Goal: Find specific page/section: Find specific page/section

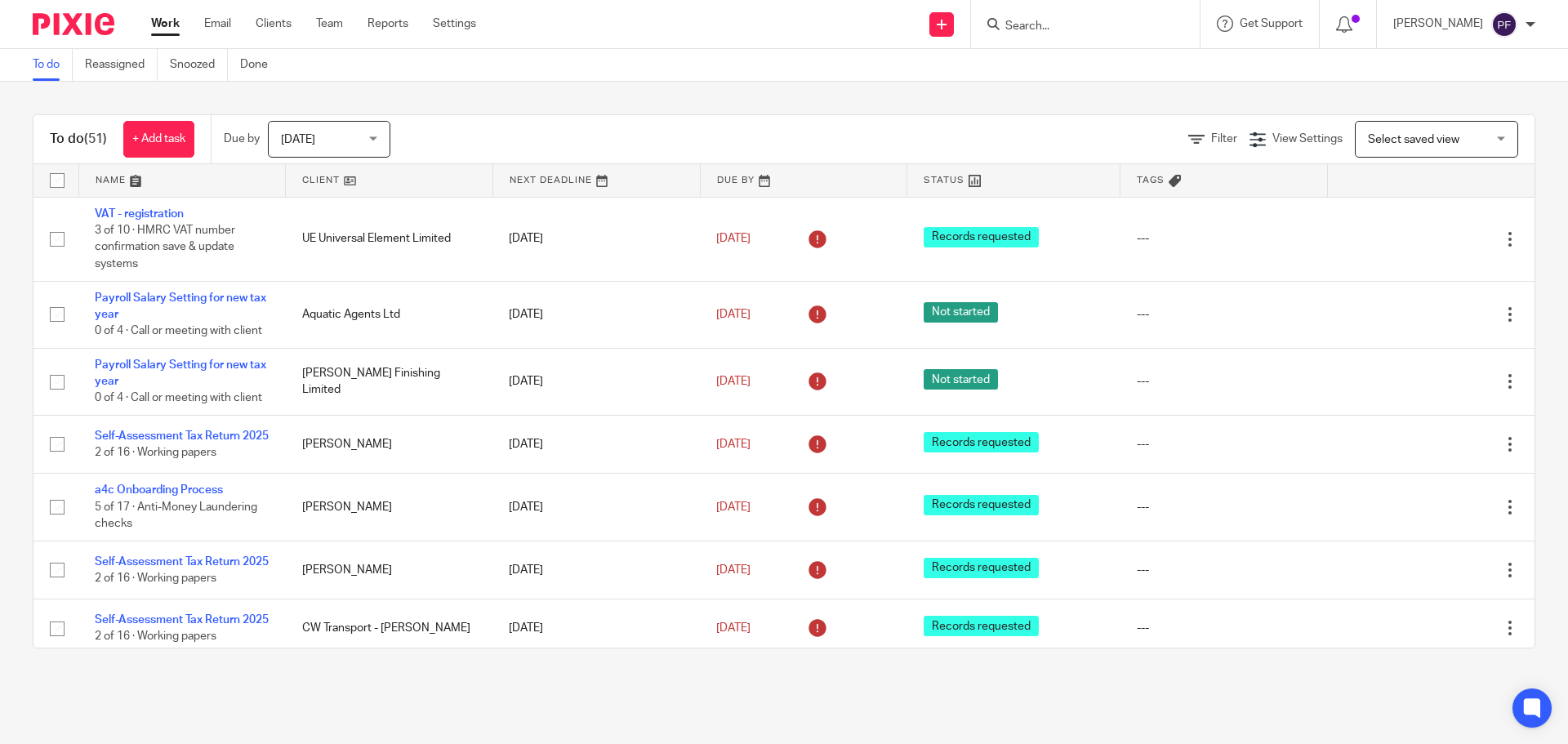
click at [1046, 33] on input "Search" at bounding box center [1078, 27] width 147 height 14
click at [1040, 32] on input "Search" at bounding box center [1078, 27] width 147 height 14
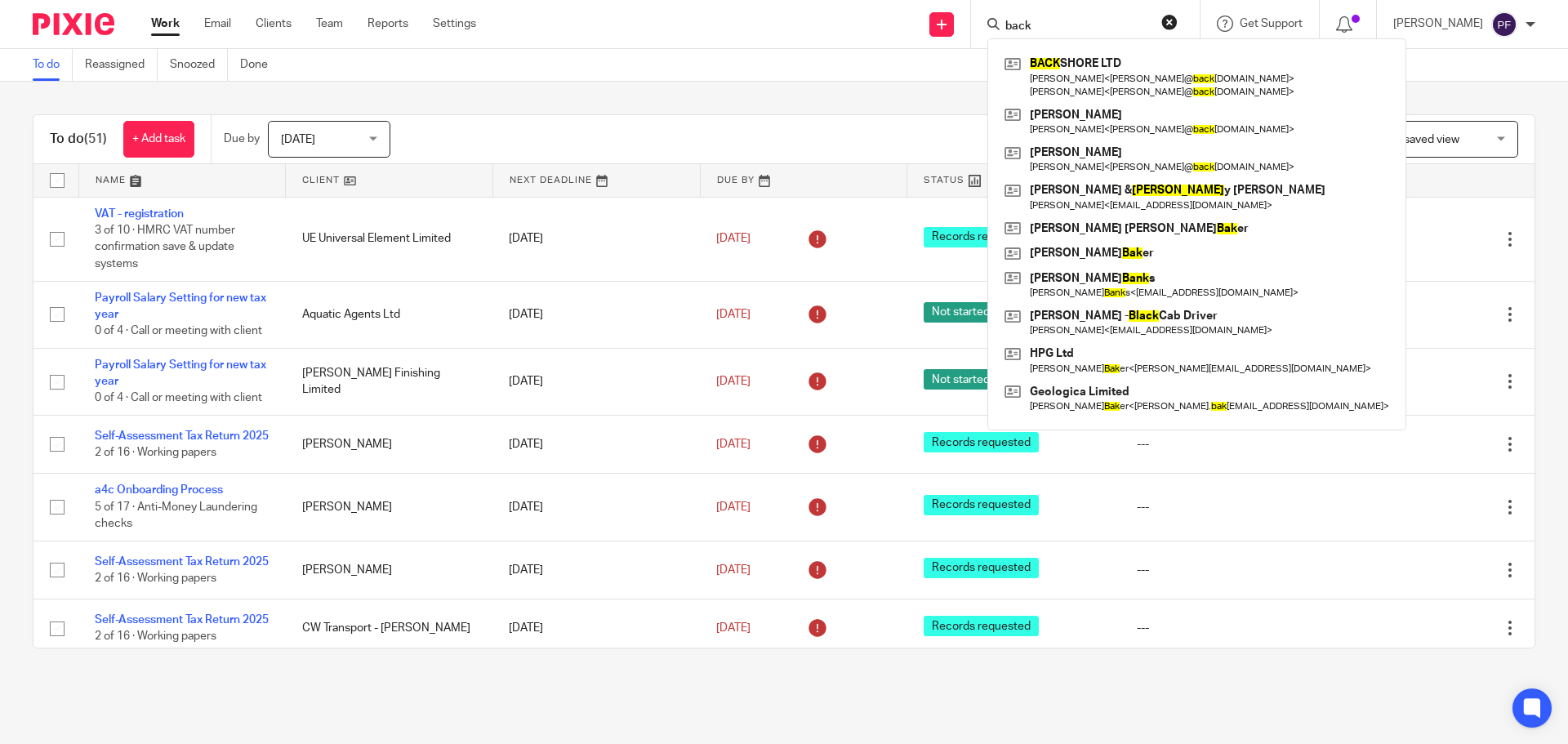
type input "back"
click at [1053, 51] on div "BACK SHORE LTD [PERSON_NAME] < [PERSON_NAME]@ back [DOMAIN_NAME] > [PERSON_NAME…" at bounding box center [1197, 235] width 419 height 392
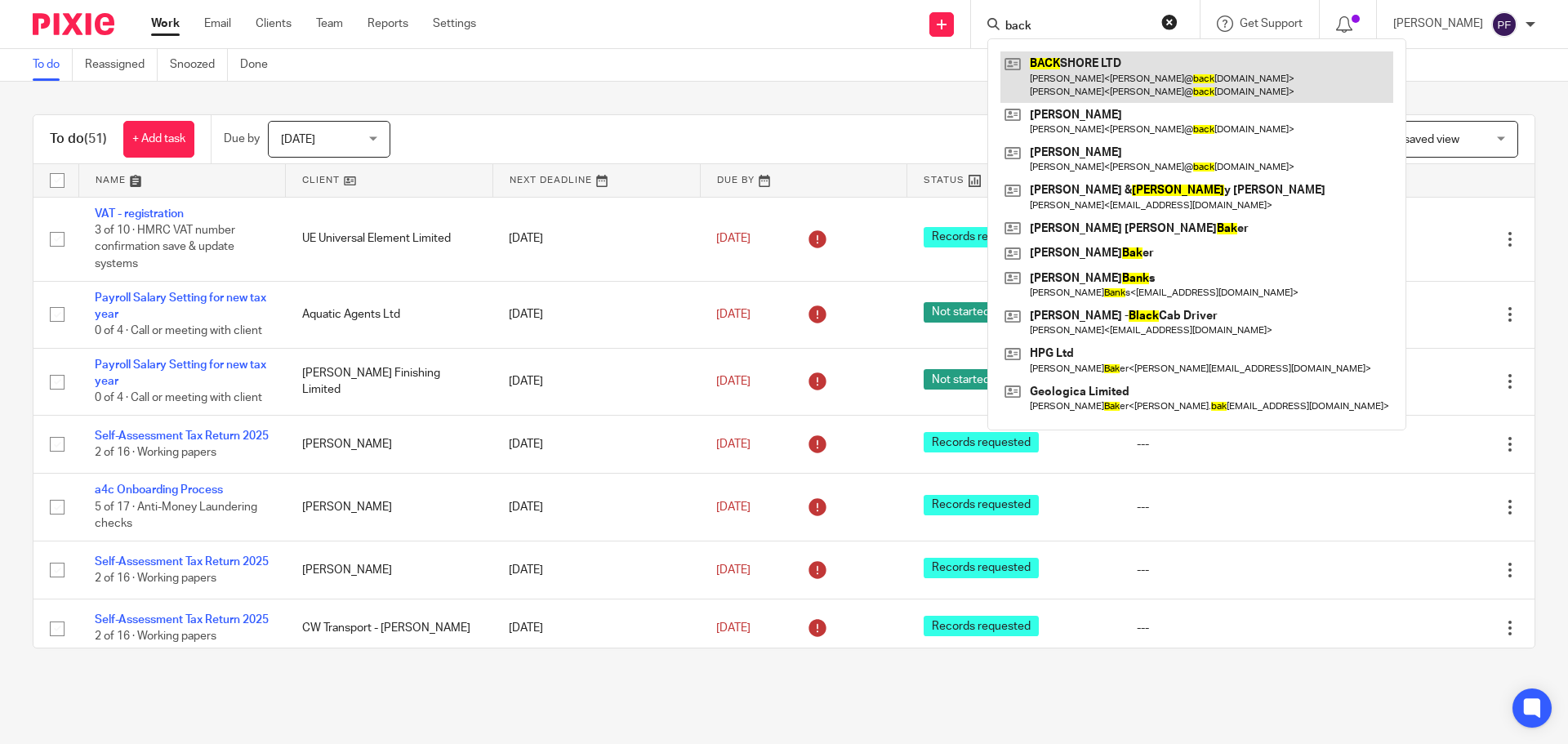
click at [1052, 70] on link at bounding box center [1197, 76] width 393 height 51
